Goal: Find specific page/section: Find specific page/section

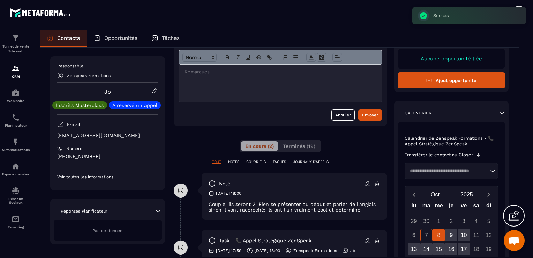
scroll to position [86, 0]
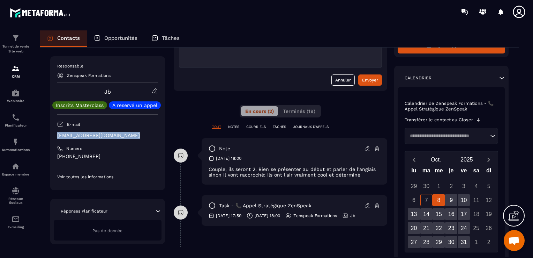
drag, startPoint x: 133, startPoint y: 134, endPoint x: 56, endPoint y: 131, distance: 77.6
click at [56, 131] on div "Responsable Zenspeak Formations Jb Inscrits Masterclass A reservé un [PERSON_NA…" at bounding box center [107, 123] width 115 height 134
copy p "[EMAIL_ADDRESS][DOMAIN_NAME]"
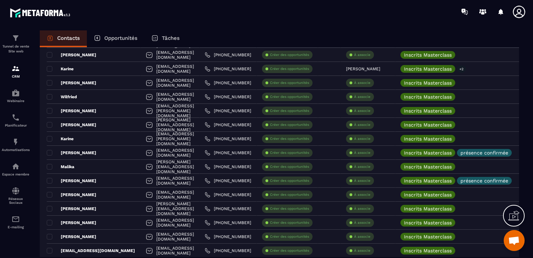
scroll to position [954, 0]
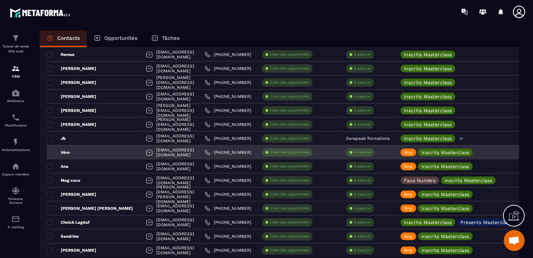
click at [87, 154] on div "Véro" at bounding box center [94, 152] width 94 height 14
